Goal: Task Accomplishment & Management: Complete application form

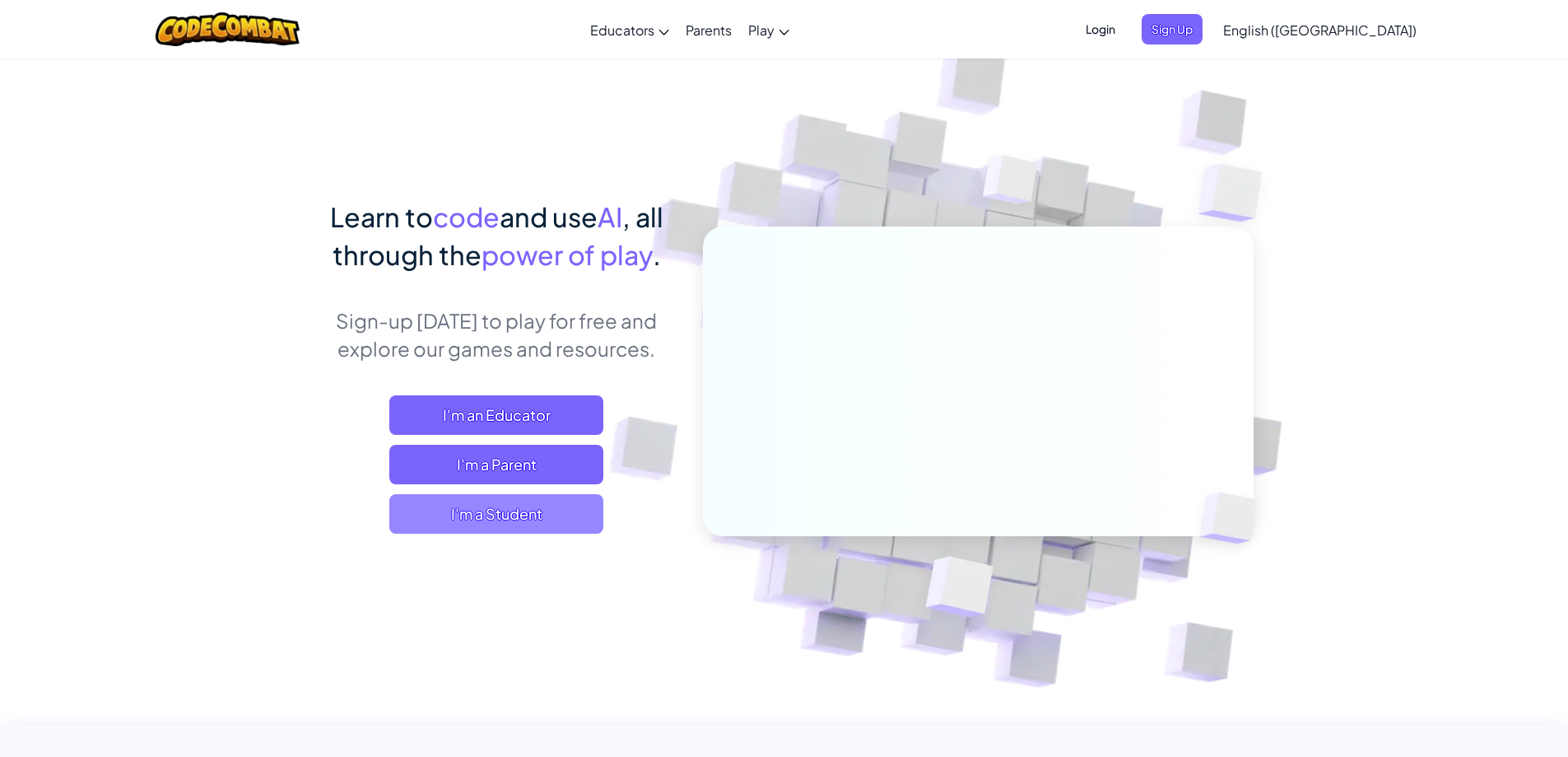
click at [521, 514] on span "I'm a Student" at bounding box center [496, 514] width 214 height 39
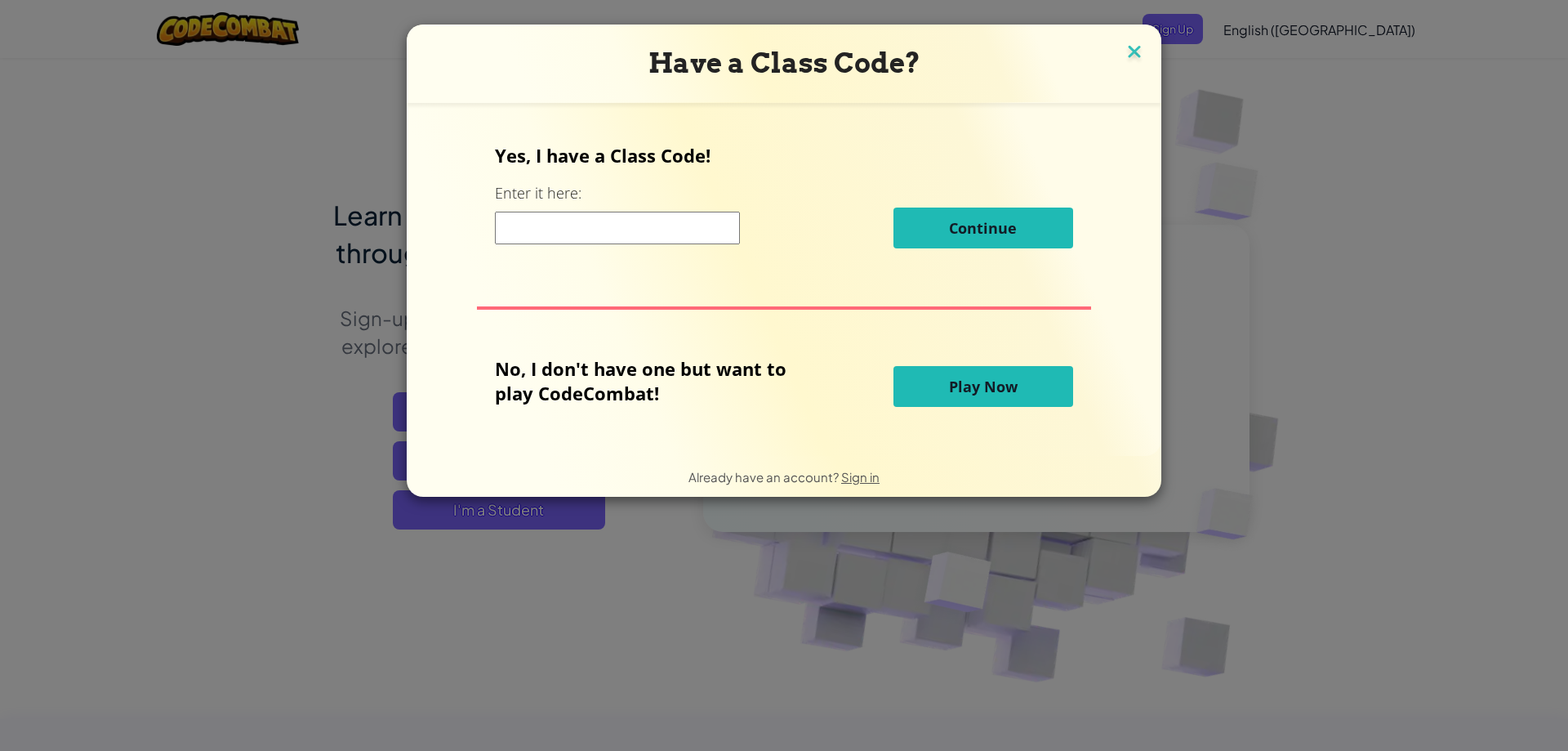
click at [1129, 41] on img at bounding box center [1134, 53] width 22 height 24
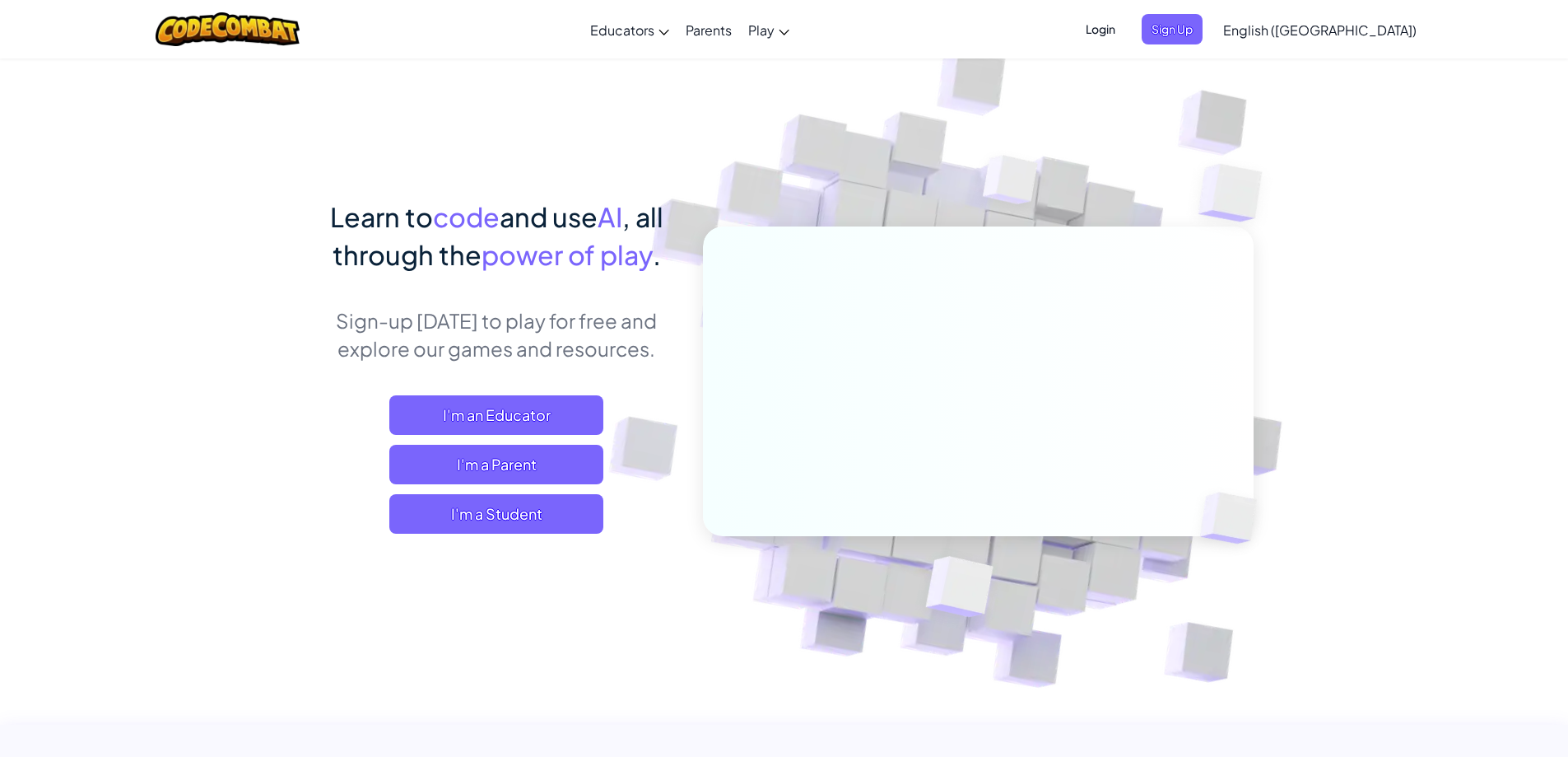
click at [1125, 28] on span "Login" at bounding box center [1101, 29] width 50 height 30
